Goal: Information Seeking & Learning: Check status

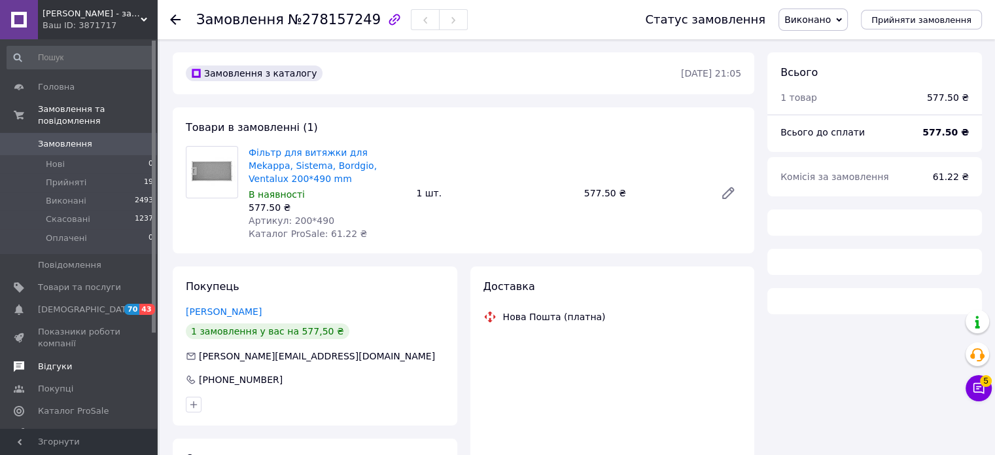
click at [58, 355] on link "Відгуки" at bounding box center [80, 366] width 161 height 22
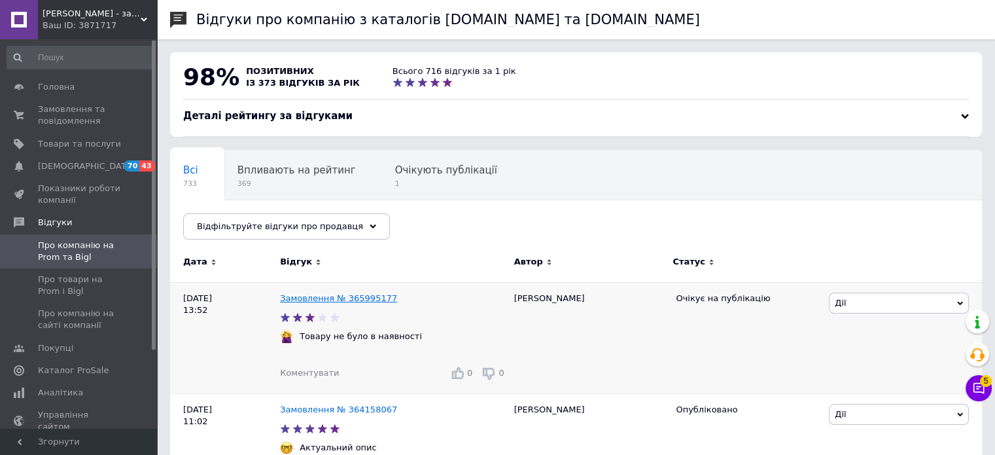
click at [357, 293] on link "Замовлення № 365995177" at bounding box center [338, 298] width 117 height 10
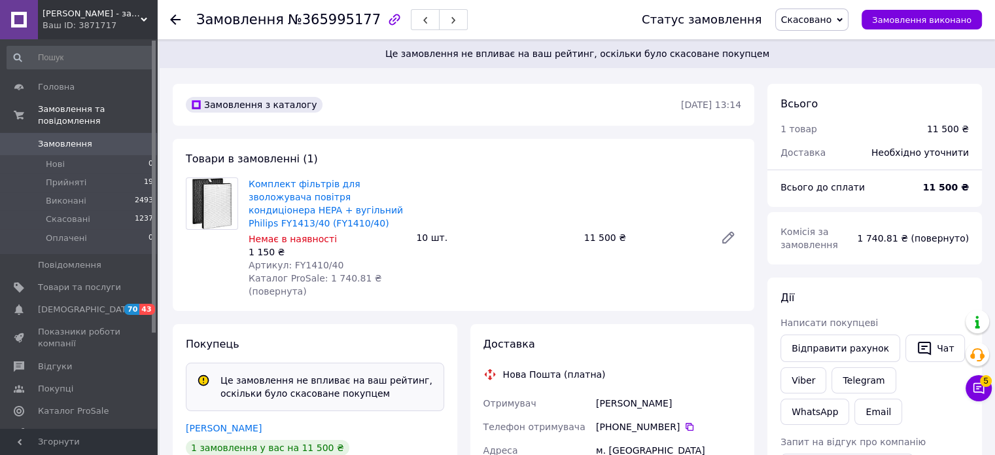
click at [289, 27] on div "Замовлення №365995177" at bounding box center [332, 20] width 272 height 22
drag, startPoint x: 297, startPoint y: 20, endPoint x: 352, endPoint y: 27, distance: 55.4
click at [352, 27] on div "Замовлення №365995177" at bounding box center [332, 20] width 272 height 22
click at [69, 361] on span "Відгуки" at bounding box center [79, 367] width 83 height 12
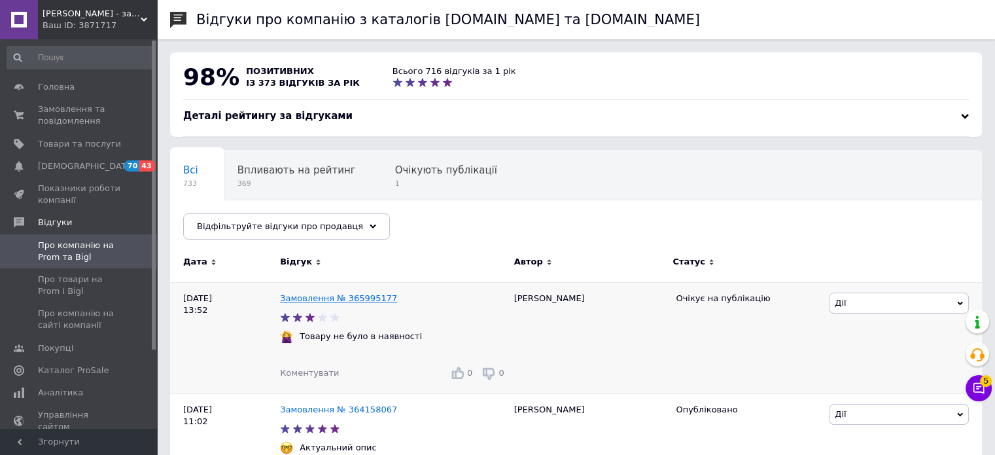
scroll to position [218, 0]
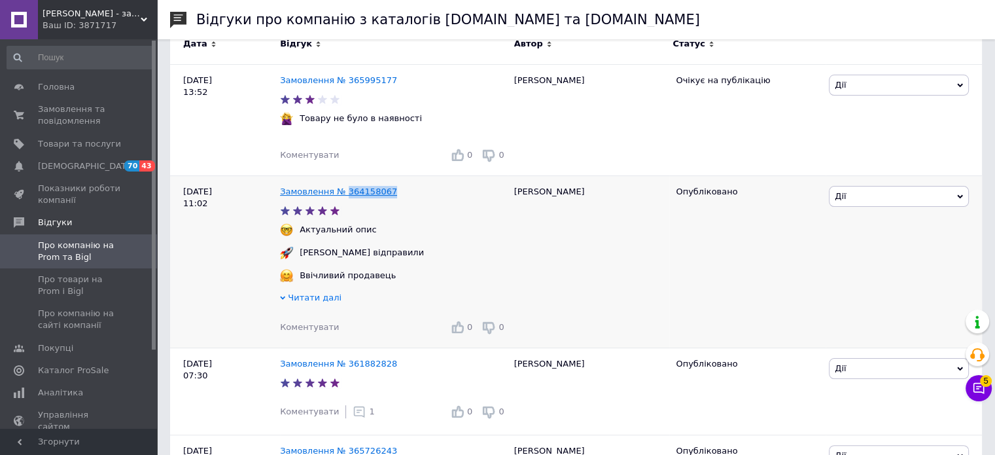
drag, startPoint x: 395, startPoint y: 191, endPoint x: 341, endPoint y: 190, distance: 54.3
click at [341, 190] on div "Замовлення № 364158067" at bounding box center [393, 192] width 233 height 18
copy link "364158067"
